Goal: Task Accomplishment & Management: Use online tool/utility

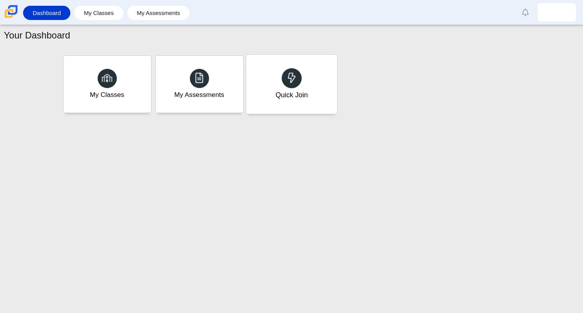
click at [273, 97] on div "Quick Join" at bounding box center [291, 84] width 91 height 59
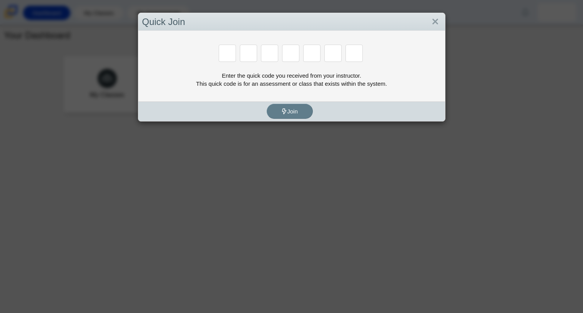
click at [197, 7] on div "Quick Join Enter the quick code you received from your instructor. This quick c…" at bounding box center [291, 156] width 583 height 313
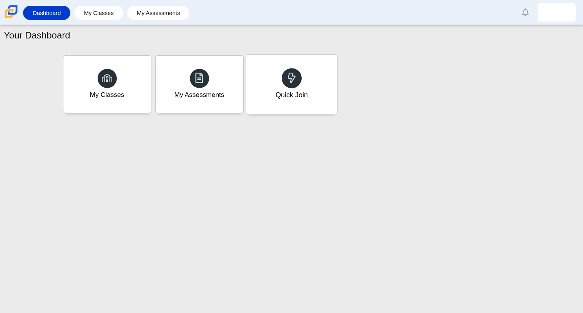
click at [253, 82] on div "Quick Join" at bounding box center [291, 84] width 91 height 59
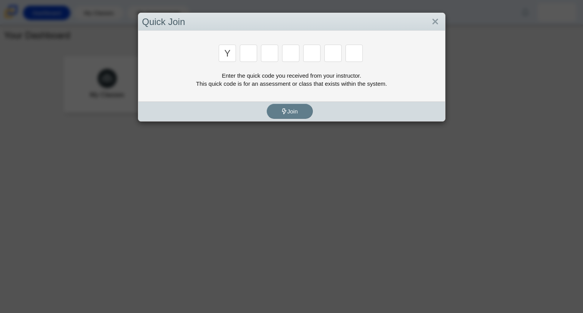
type input "y"
type input "3"
type input "k"
type input "e"
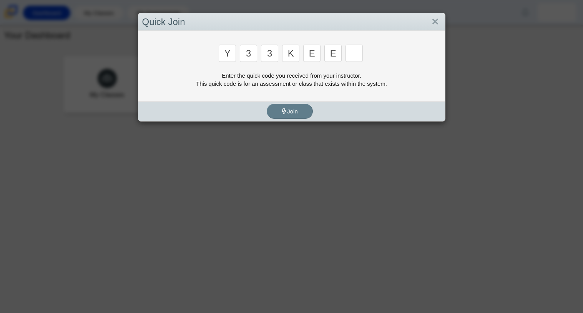
type input "e"
type input "4"
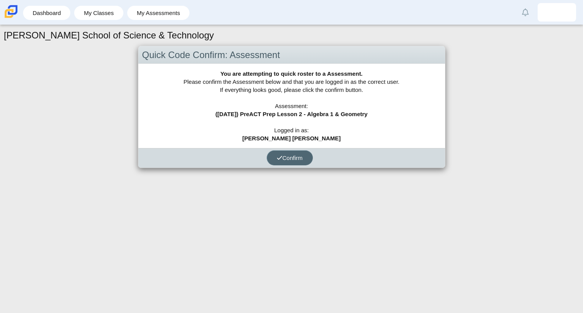
click at [286, 155] on span "Confirm" at bounding box center [290, 158] width 26 height 7
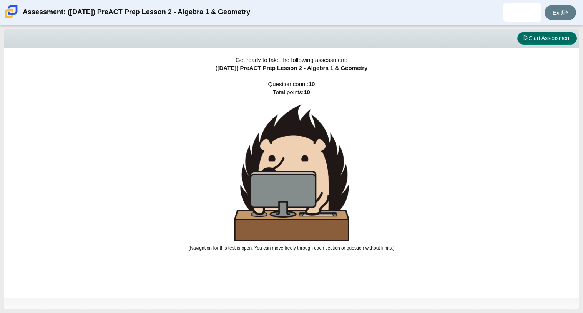
click at [530, 44] on button "Start Assessment" at bounding box center [548, 38] width 60 height 13
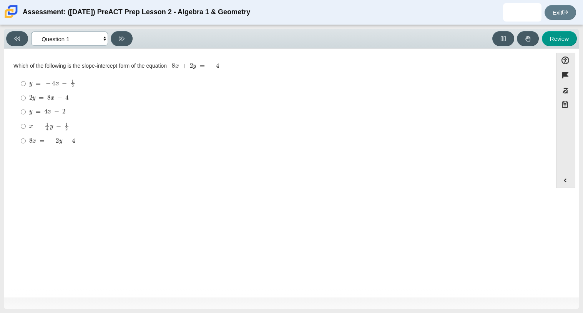
click at [95, 33] on select "Questions Question 1 Question 2 Question 3 Question 4 Question 5 Question 6 Que…" at bounding box center [69, 39] width 77 height 14
select select "89427bb7-e313-4f00-988f-8b8255897029"
click at [31, 32] on select "Questions Question 1 Question 2 Question 3 Question 4 Question 5 Question 6 Que…" at bounding box center [69, 39] width 77 height 14
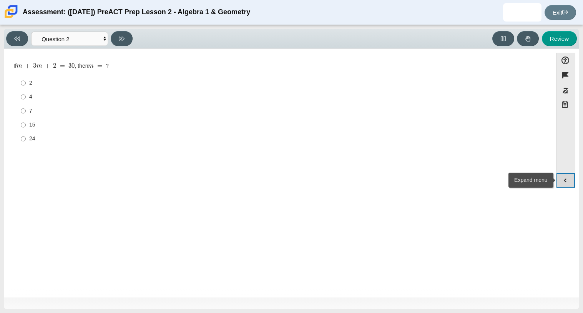
click at [560, 177] on button "Expand menu" at bounding box center [566, 180] width 18 height 15
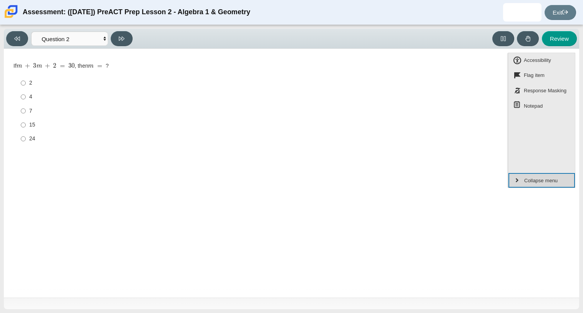
click at [517, 179] on button "Collapse menu" at bounding box center [542, 180] width 67 height 15
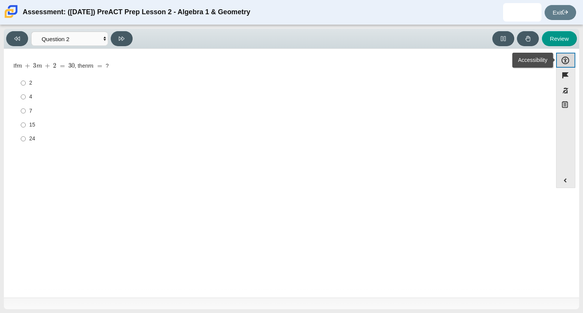
click at [563, 60] on button "Accessibility" at bounding box center [565, 60] width 19 height 15
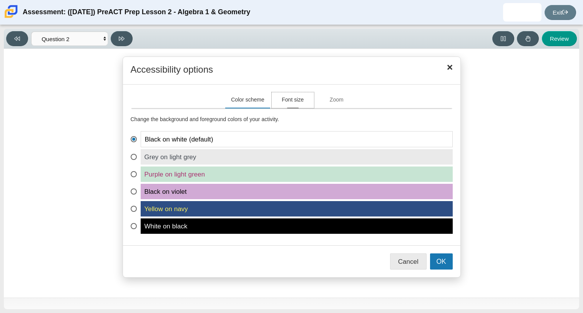
click at [303, 93] on button "Font size" at bounding box center [293, 100] width 42 height 16
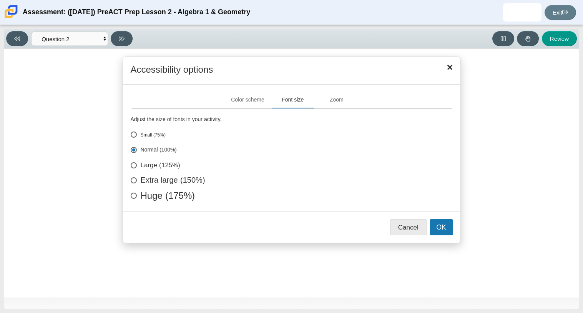
click at [140, 177] on label "Extra large (150%)" at bounding box center [292, 181] width 322 height 8
click at [136, 177] on input "Extra large (150%)" at bounding box center [133, 179] width 5 height 5
radio input "true"
click at [328, 106] on button "Zoom" at bounding box center [337, 100] width 42 height 16
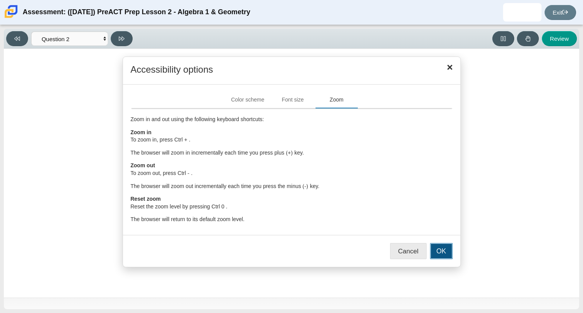
click at [438, 249] on button "OK" at bounding box center [441, 251] width 23 height 16
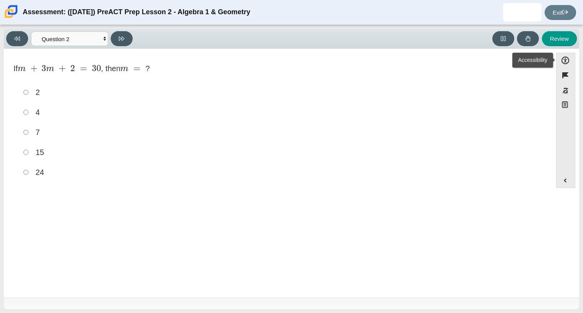
click at [31, 132] on label "7 7" at bounding box center [279, 132] width 526 height 20
click at [28, 132] on input "7 7" at bounding box center [25, 132] width 5 height 20
radio input "true"
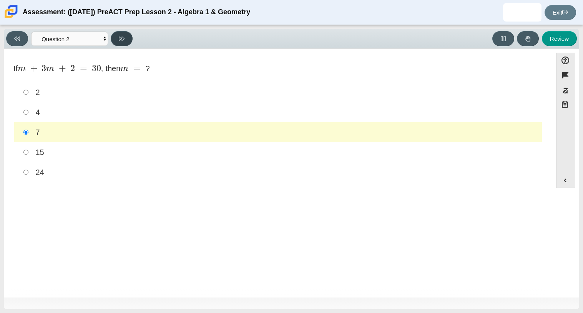
click at [125, 33] on button at bounding box center [122, 38] width 22 height 15
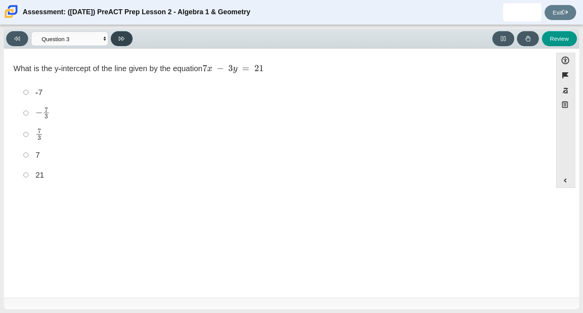
click at [125, 40] on button at bounding box center [122, 38] width 22 height 15
click at [125, 34] on button at bounding box center [122, 38] width 22 height 15
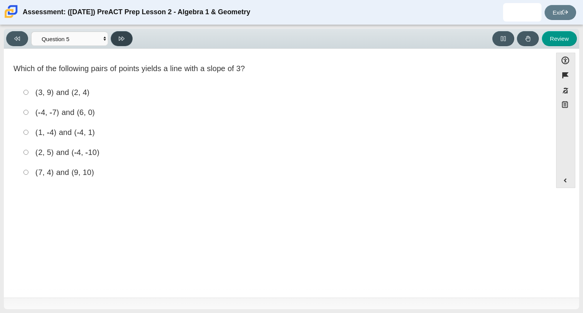
click at [125, 34] on button at bounding box center [122, 38] width 22 height 15
select select "489dcffd-4e6a-49cf-a9d6-ad1d4a911a4e"
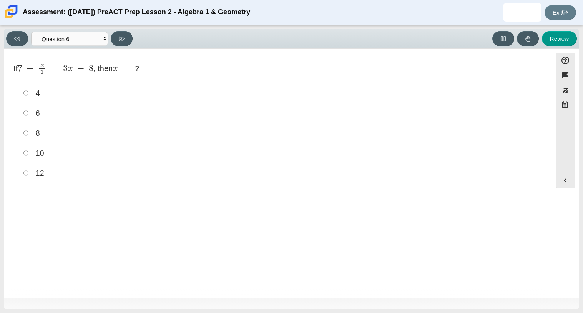
click at [40, 113] on div "6" at bounding box center [286, 113] width 502 height 11
click at [28, 113] on input "6 6" at bounding box center [25, 113] width 5 height 20
radio input "true"
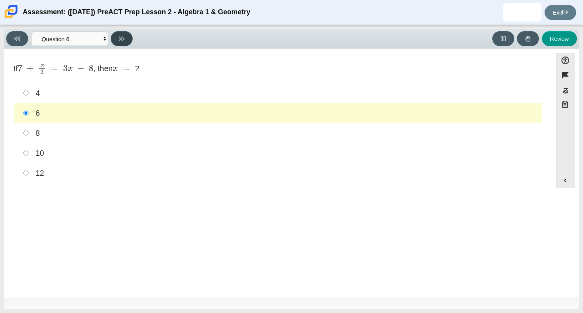
click at [115, 42] on button at bounding box center [122, 38] width 22 height 15
select select "14773eaf-2ca1-47ae-afe7-a624a56f34b3"
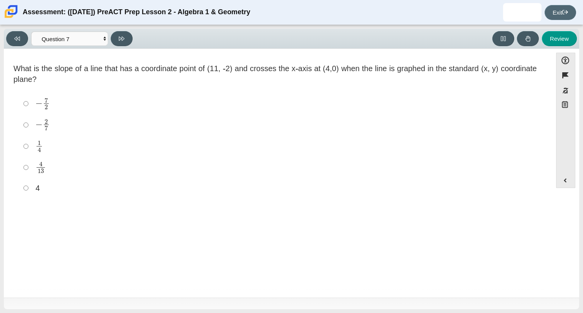
click at [554, 13] on link "Exit" at bounding box center [561, 12] width 32 height 15
